Goal: Task Accomplishment & Management: Use online tool/utility

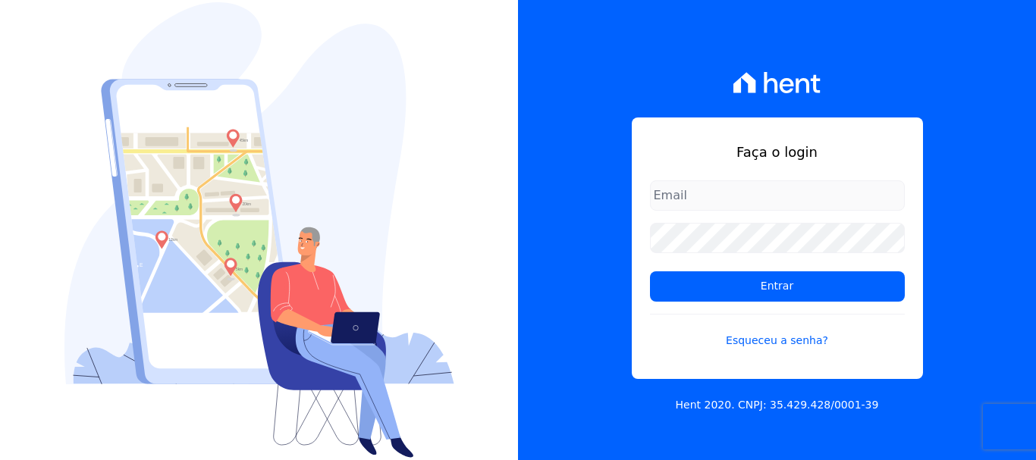
click at [689, 199] on input "email" at bounding box center [777, 196] width 255 height 30
type input "documentos@fronteimoveis.com.br"
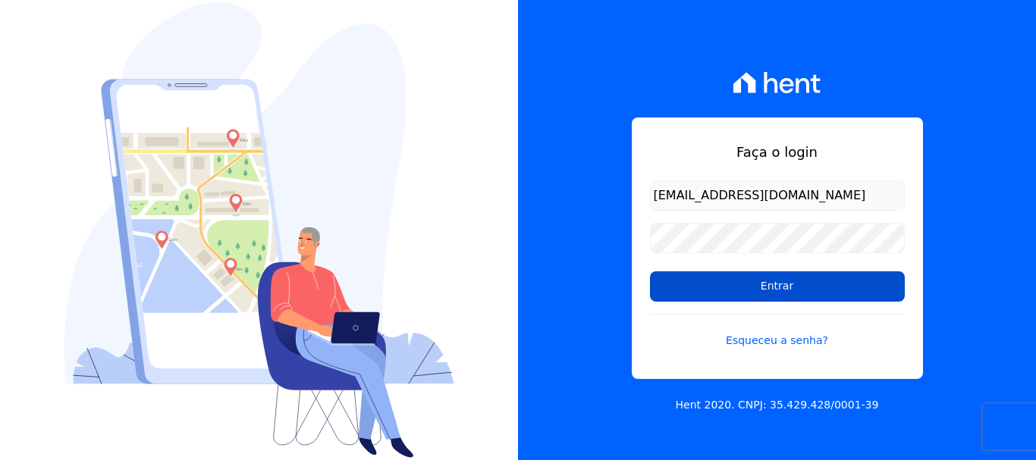
click at [762, 277] on input "Entrar" at bounding box center [777, 287] width 255 height 30
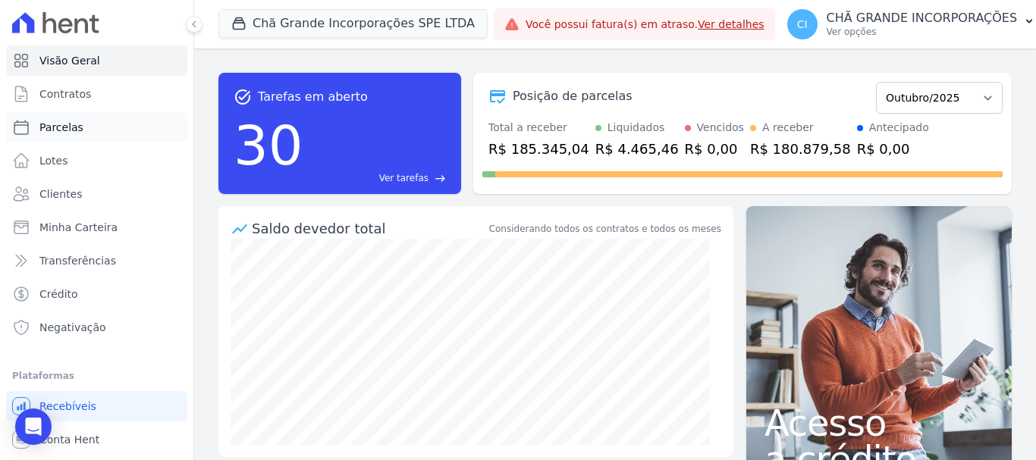
click at [58, 127] on span "Parcelas" at bounding box center [61, 127] width 44 height 15
select select
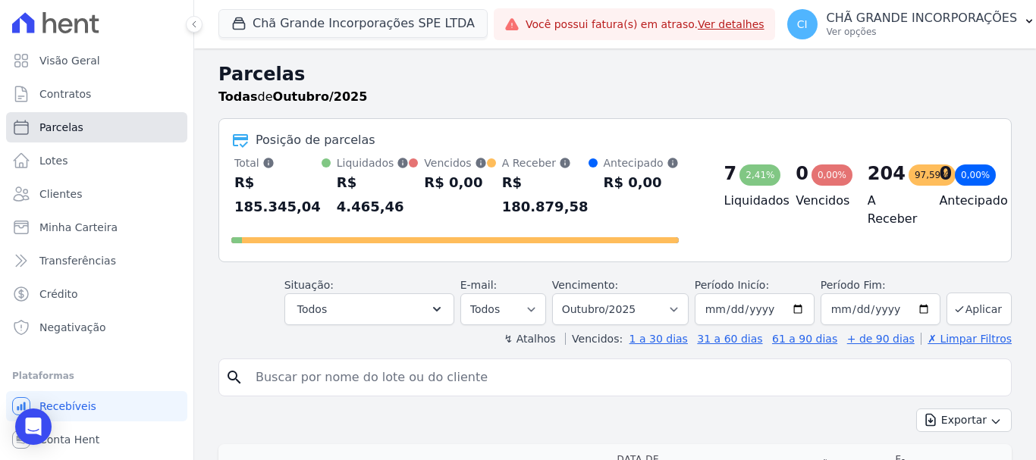
click at [89, 124] on link "Parcelas" at bounding box center [96, 127] width 181 height 30
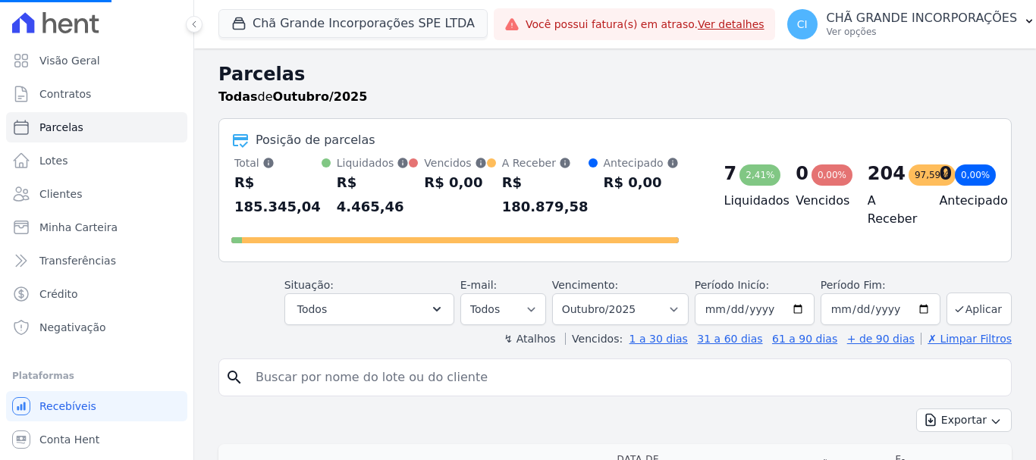
click at [269, 363] on input "search" at bounding box center [626, 378] width 759 height 30
select select
click at [270, 363] on input "search" at bounding box center [626, 378] width 759 height 30
paste input "[PERSON_NAME]"
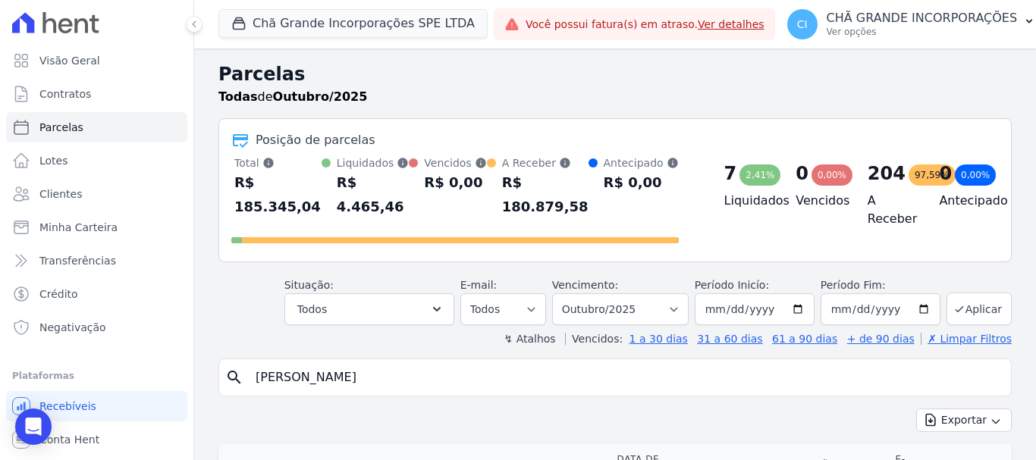
type input "[PERSON_NAME]"
select select
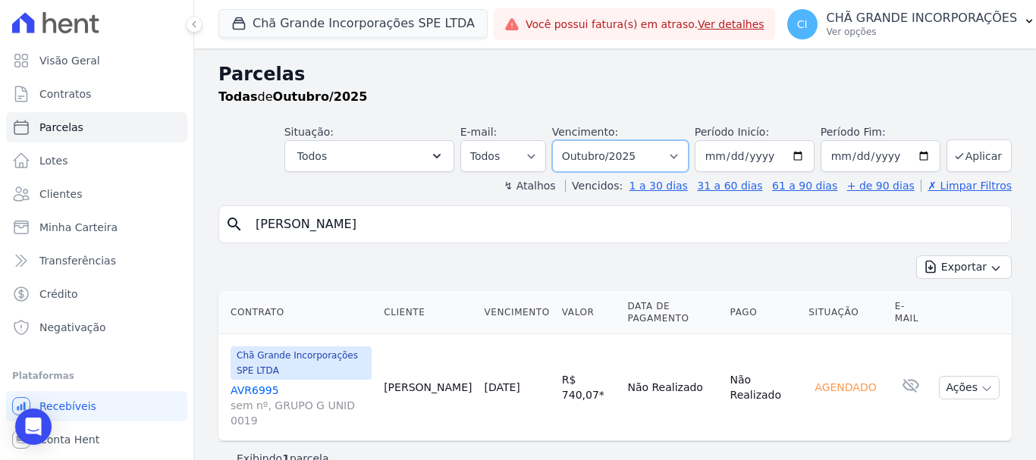
click at [686, 154] on select "Filtrar por período ──────── Todos os meses Outubro/2019 Novembro/2019 Dezembro…" at bounding box center [620, 156] width 137 height 32
select select "03/2025"
click at [573, 140] on select "Filtrar por período ──────── Todos os meses Outubro/2019 Novembro/2019 Dezembro…" at bounding box center [620, 156] width 137 height 32
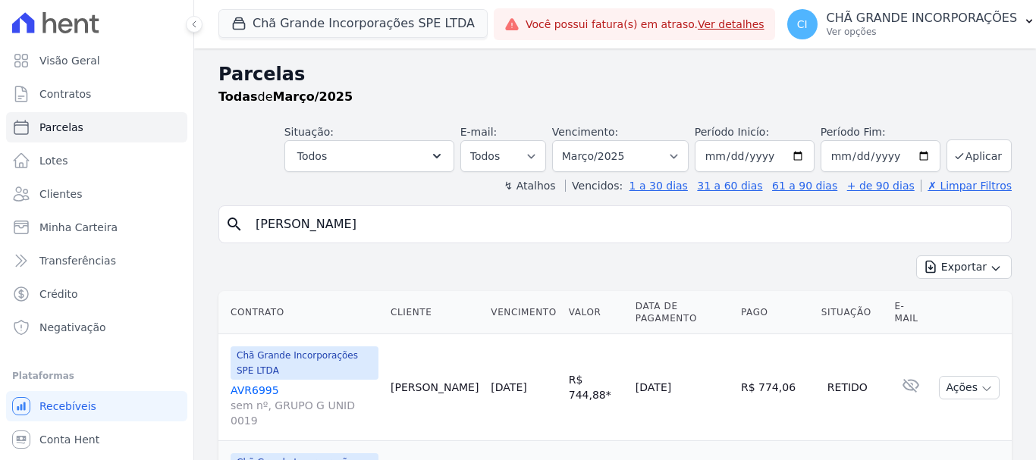
select select
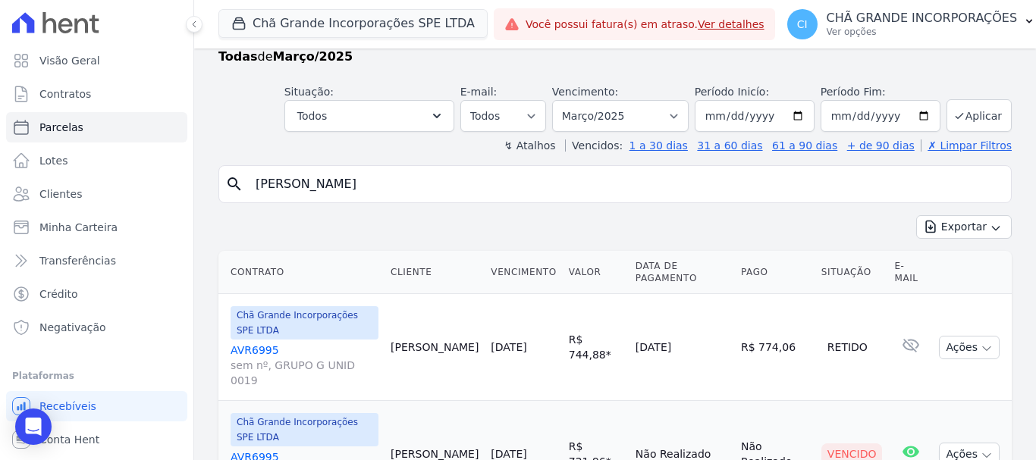
scroll to position [61, 0]
